Goal: Navigation & Orientation: Find specific page/section

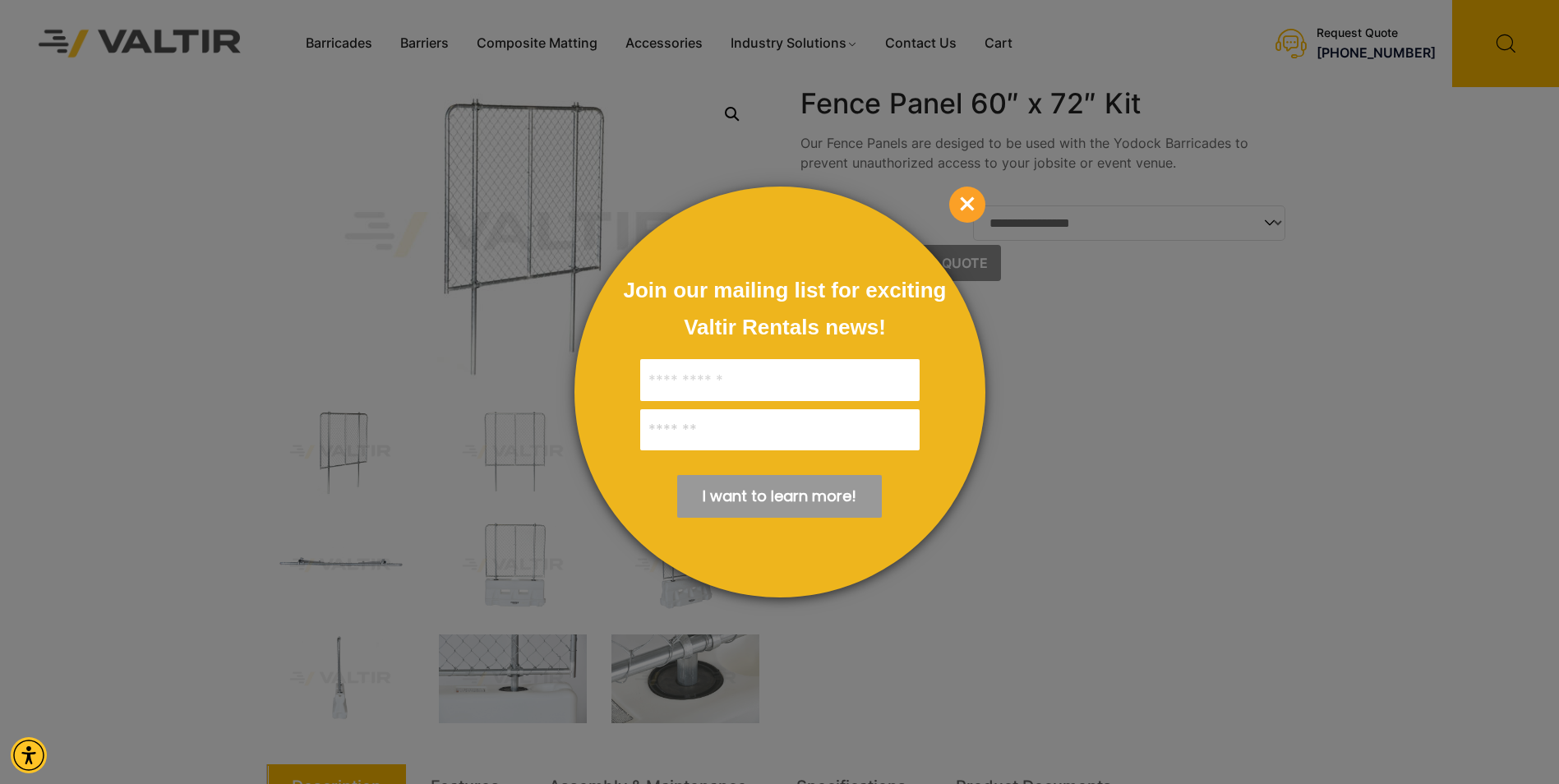
click at [968, 194] on span "×" at bounding box center [968, 204] width 36 height 36
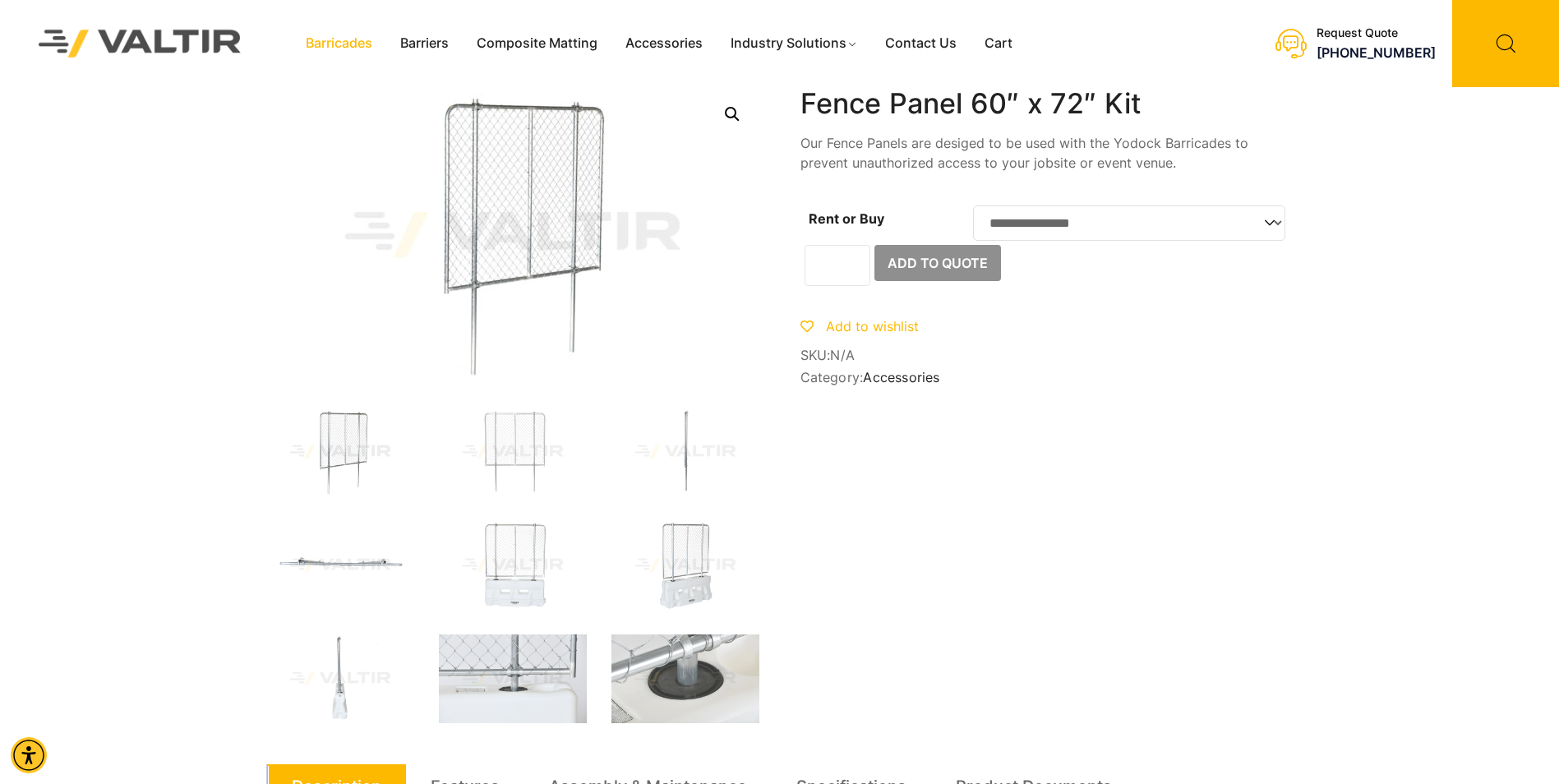
click at [335, 49] on link "Barricades" at bounding box center [339, 43] width 95 height 24
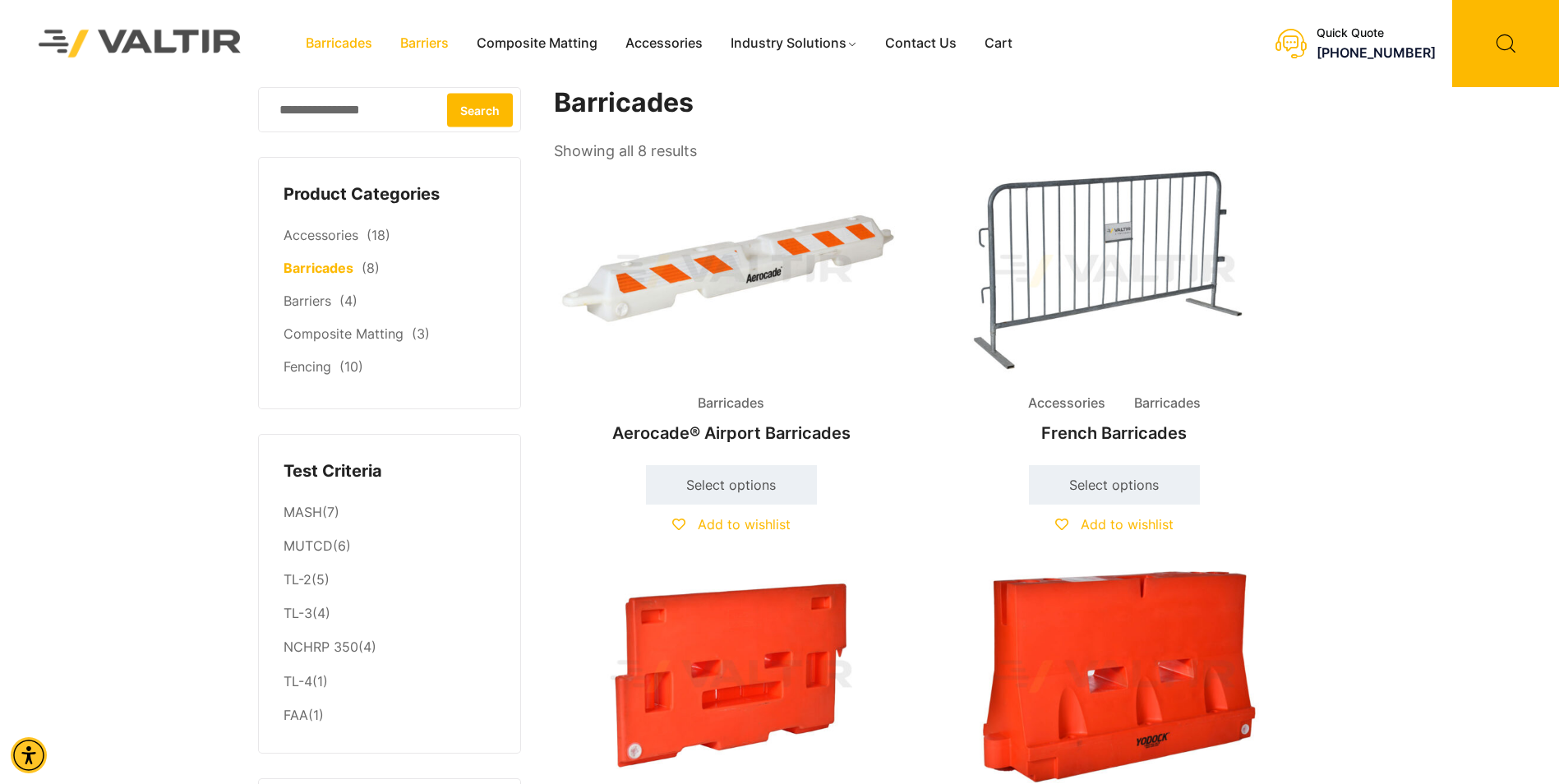
click at [419, 40] on link "Barriers" at bounding box center [424, 43] width 77 height 24
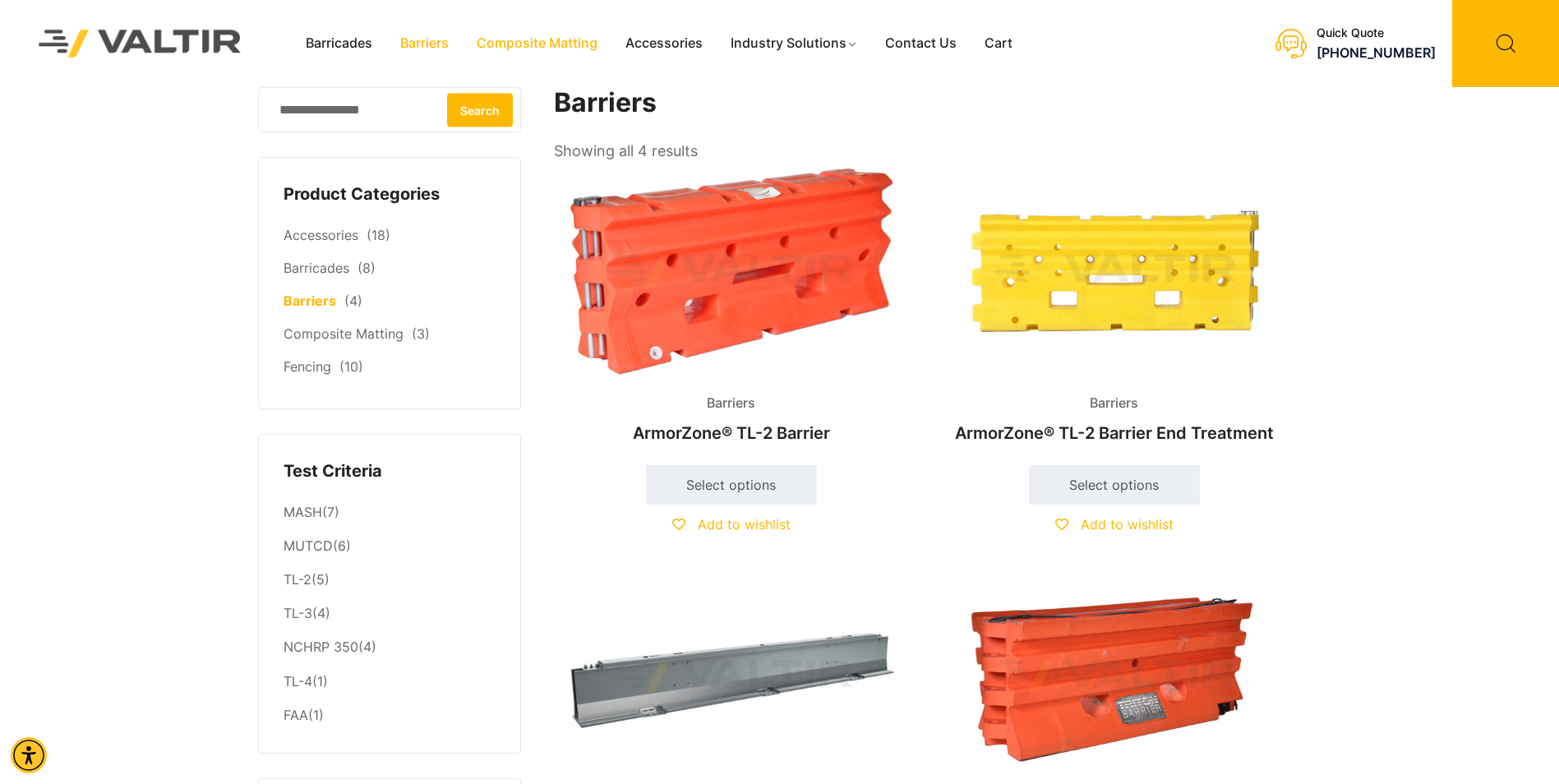
click at [518, 42] on link "Composite Matting" at bounding box center [537, 43] width 148 height 24
